Goal: Go to known website: Access a specific website the user already knows

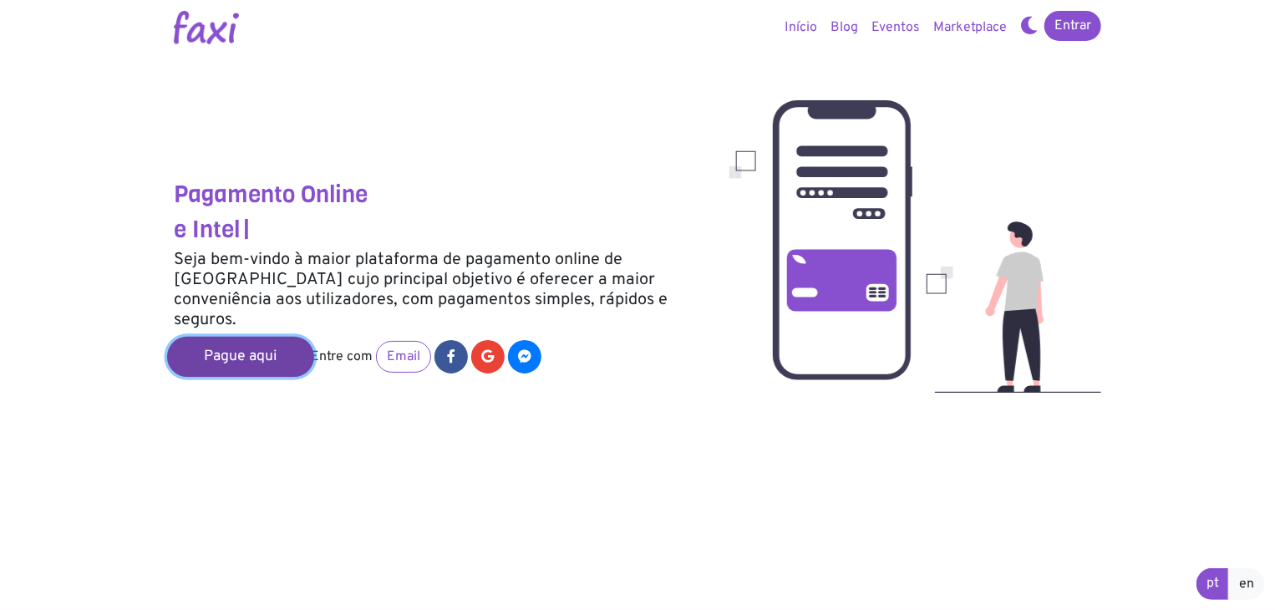
click at [243, 342] on link "Pague aqui" at bounding box center [240, 357] width 147 height 40
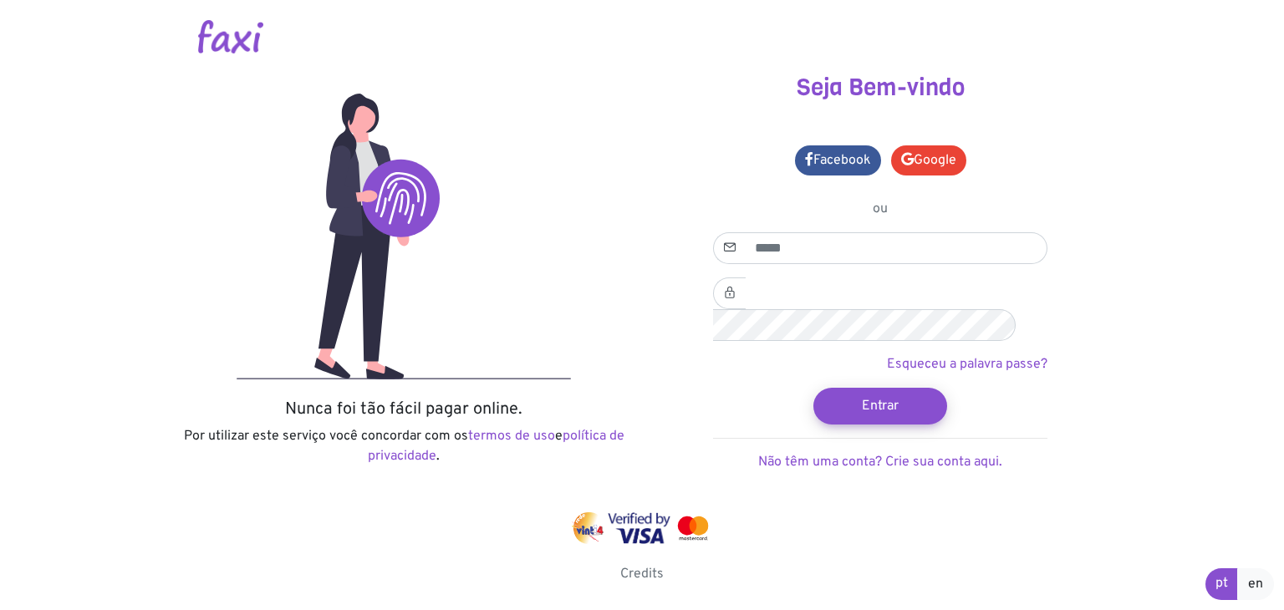
click at [232, 35] on img at bounding box center [230, 36] width 65 height 33
